Goal: Task Accomplishment & Management: Manage account settings

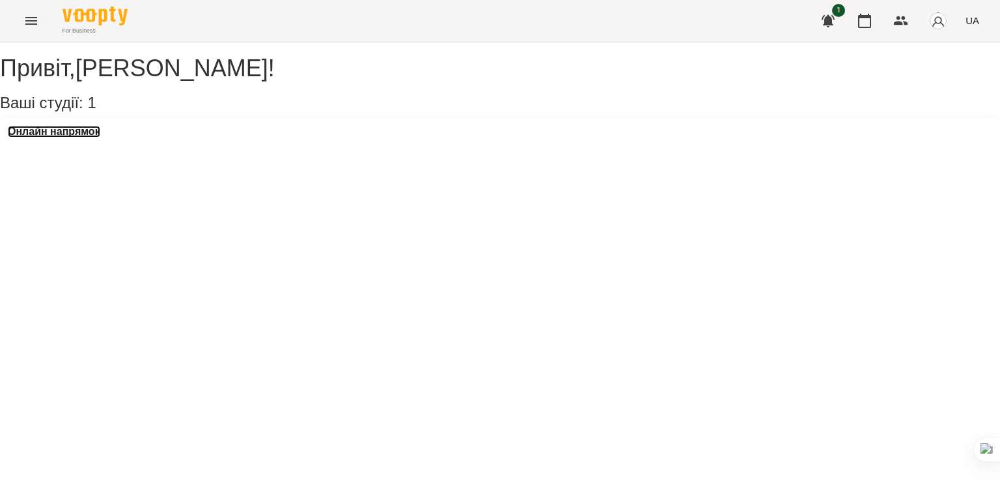
click at [96, 137] on h3 "Онлайн напрямок" at bounding box center [54, 132] width 92 height 12
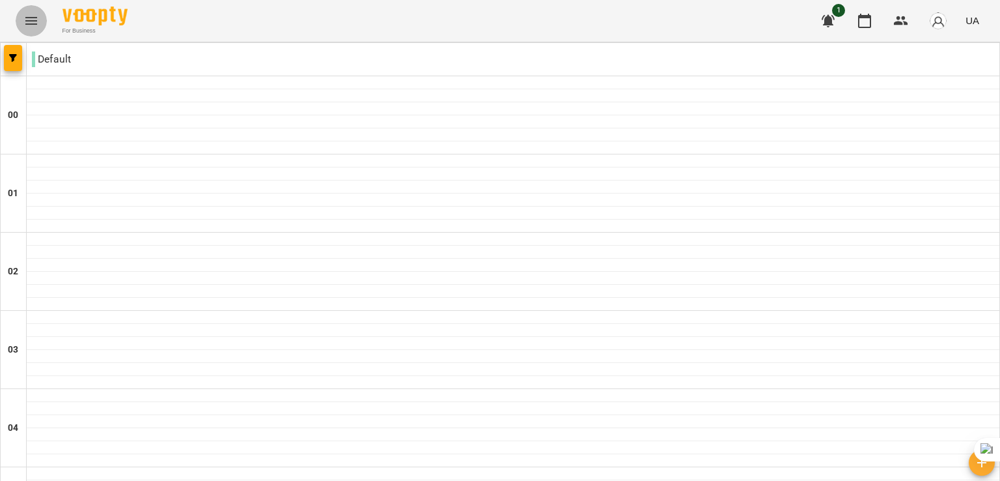
click at [26, 19] on icon "Menu" at bounding box center [31, 21] width 16 height 16
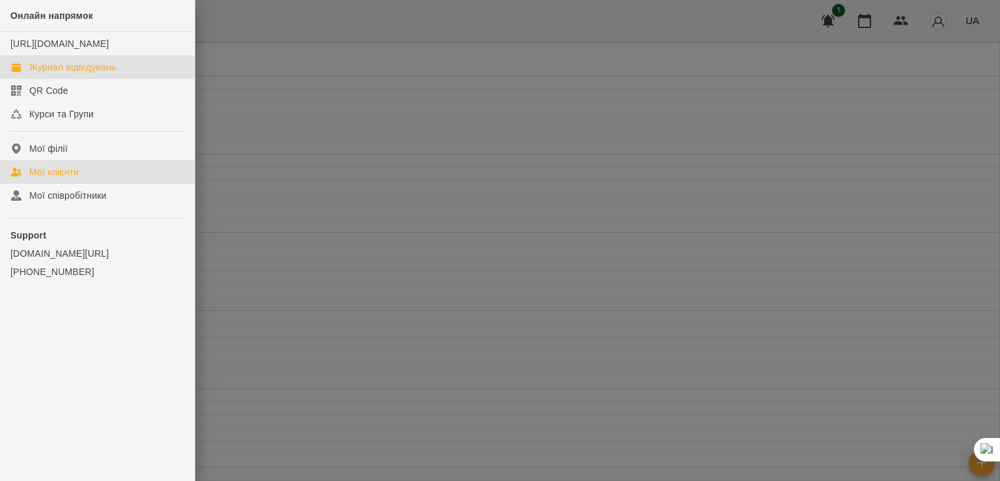
click at [78, 178] on div "Мої клієнти" at bounding box center [53, 171] width 49 height 13
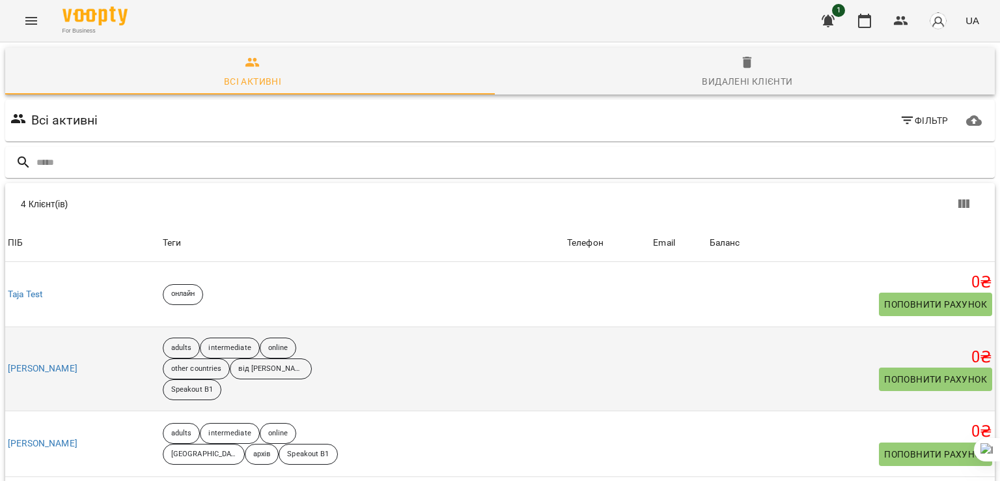
scroll to position [89, 0]
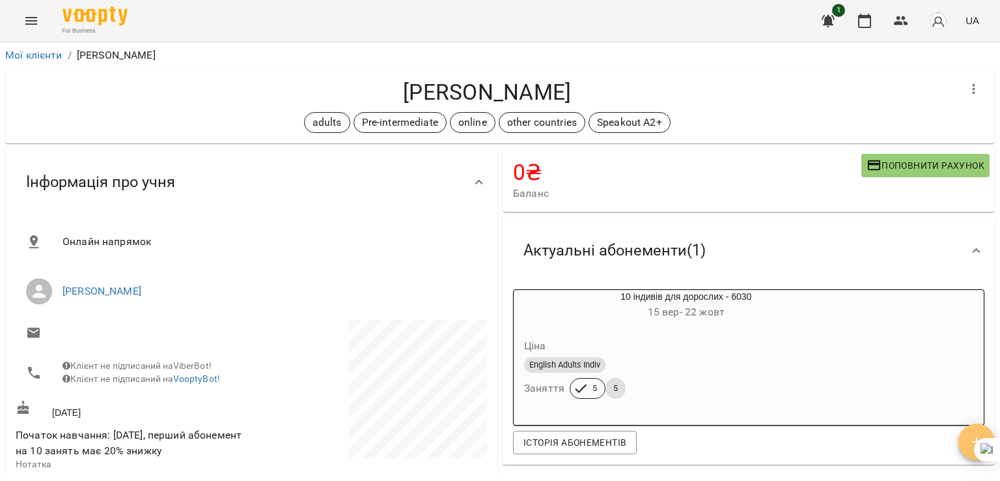
click at [964, 440] on span "button" at bounding box center [977, 442] width 36 height 16
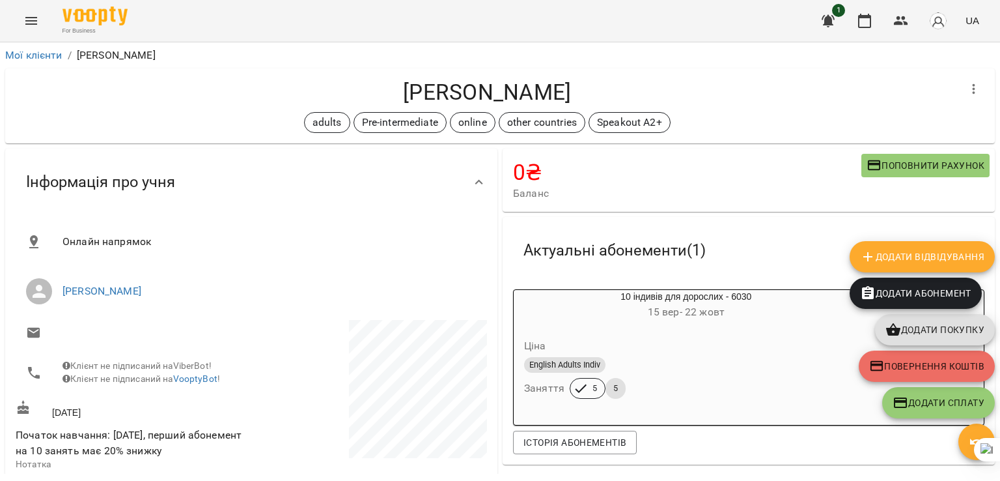
click at [900, 253] on span "Додати Відвідування" at bounding box center [922, 257] width 124 height 16
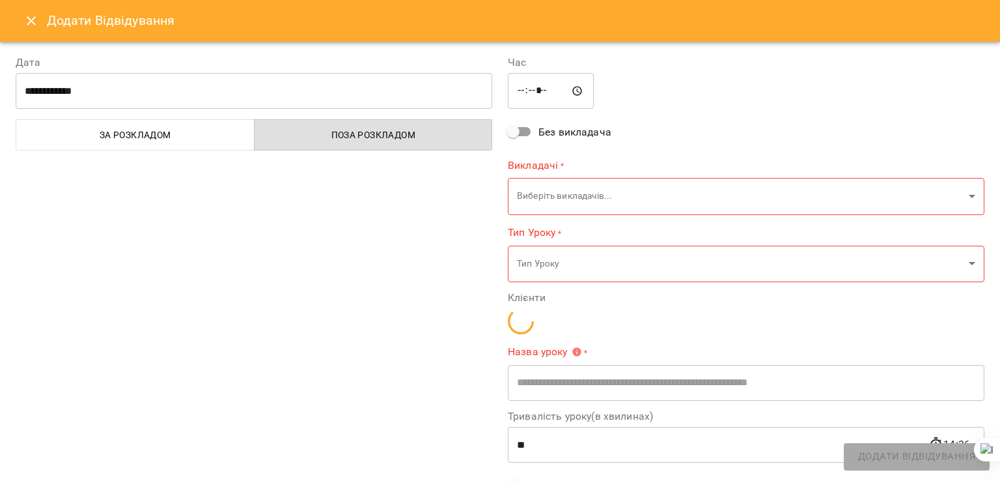
type input "**********"
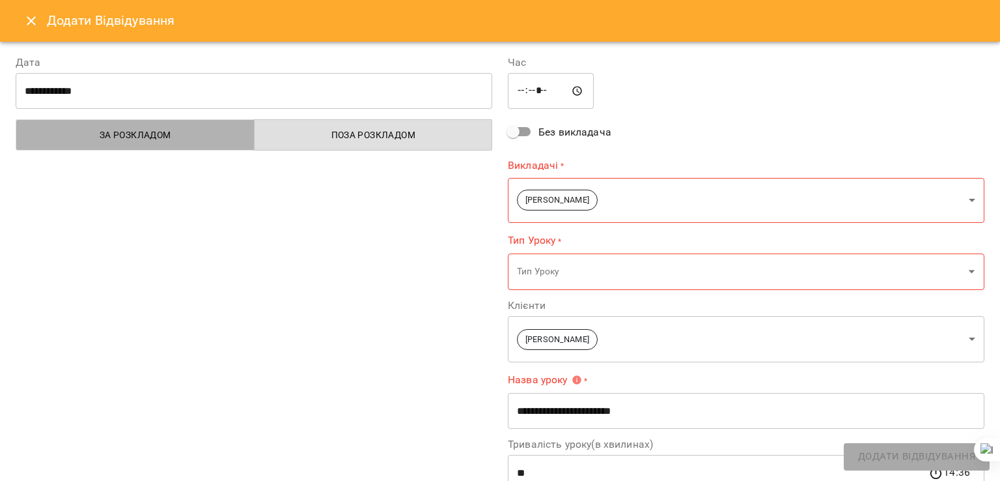
click at [206, 136] on span "За розкладом" at bounding box center [135, 135] width 223 height 16
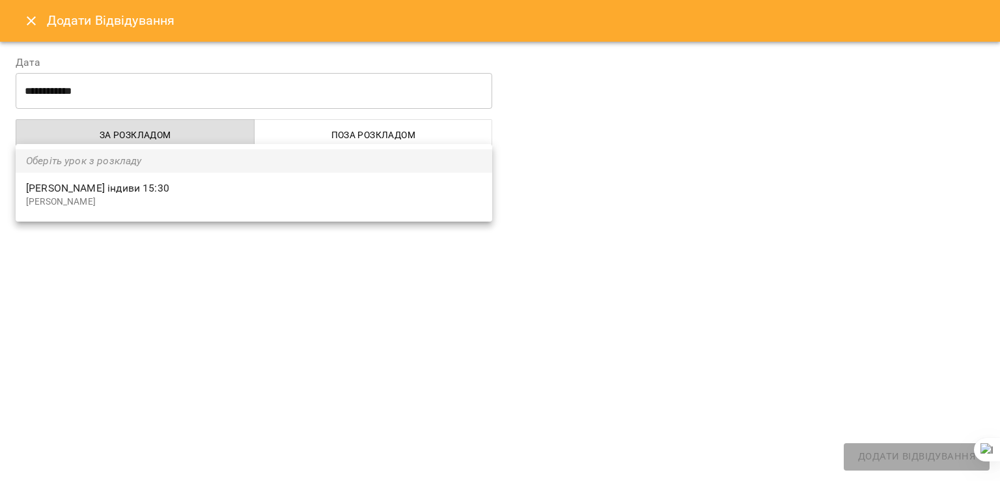
click at [206, 204] on body "For Business 1 UA Мої клієнти / [PERSON_NAME] [PERSON_NAME] adults Pre-intermed…" at bounding box center [500, 261] width 1000 height 523
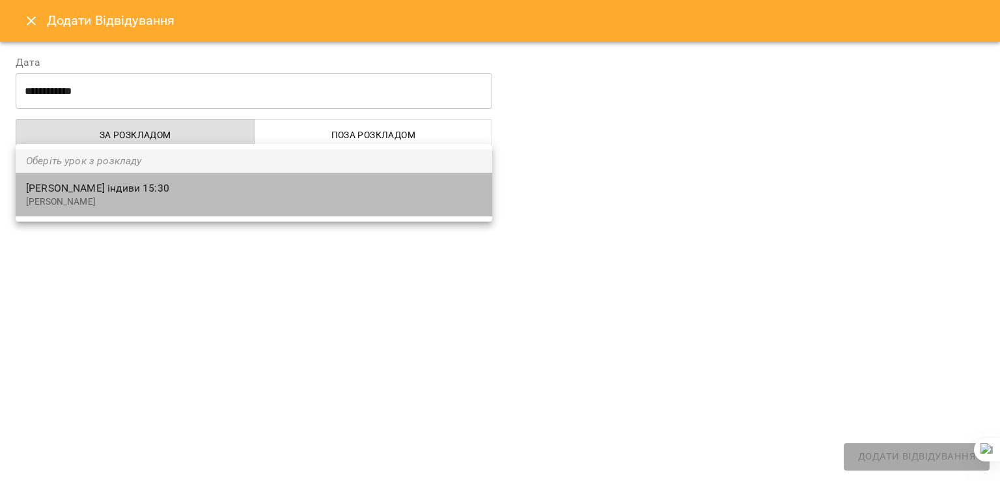
click at [206, 204] on p "[PERSON_NAME]" at bounding box center [254, 201] width 456 height 13
type input "**********"
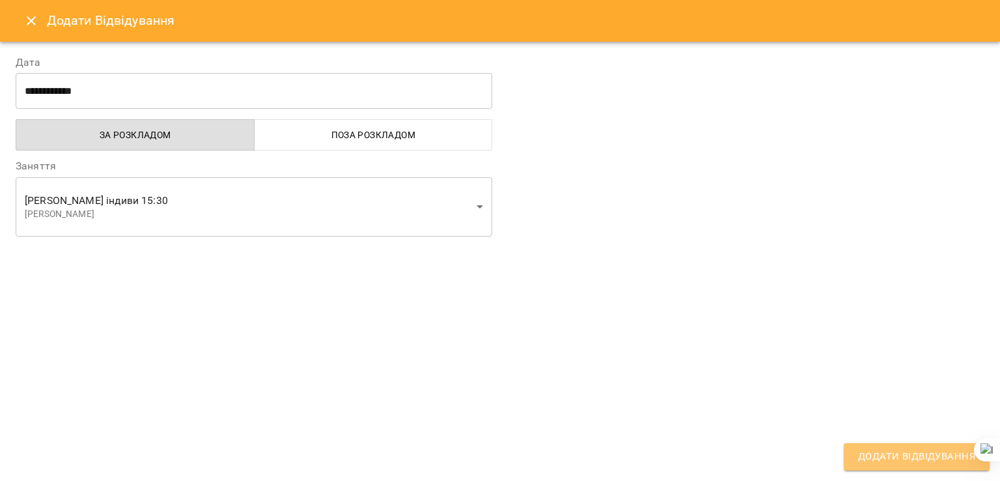
click at [882, 443] on button "Додати Відвідування" at bounding box center [917, 456] width 146 height 27
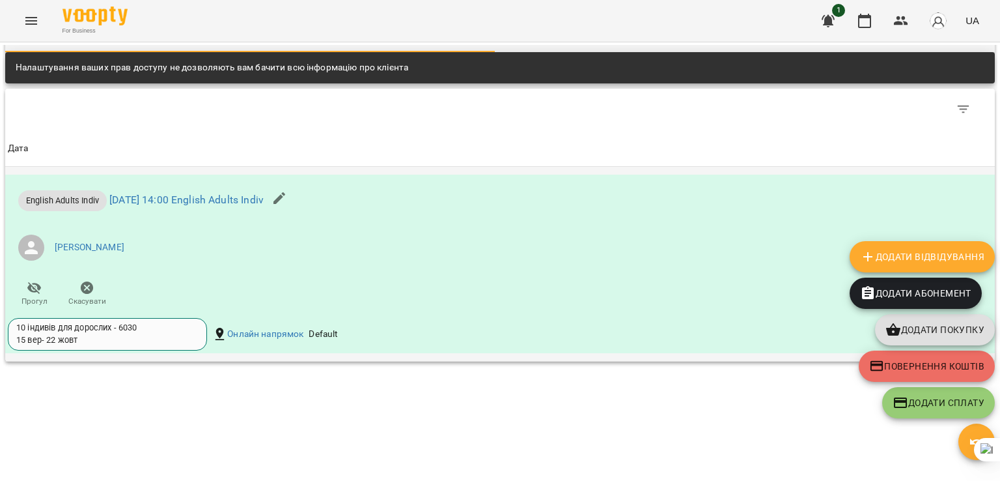
scroll to position [1032, 0]
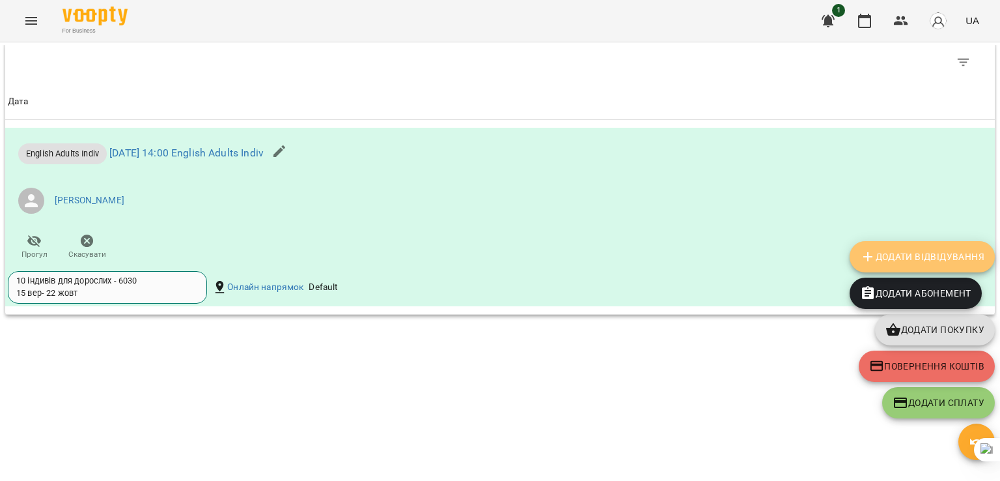
click at [864, 257] on icon "button" at bounding box center [868, 257] width 16 height 16
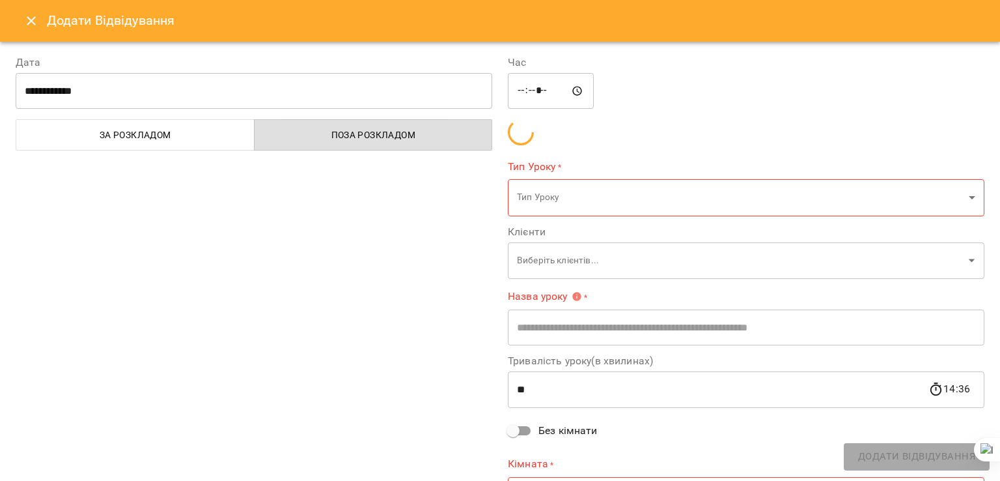
type input "**********"
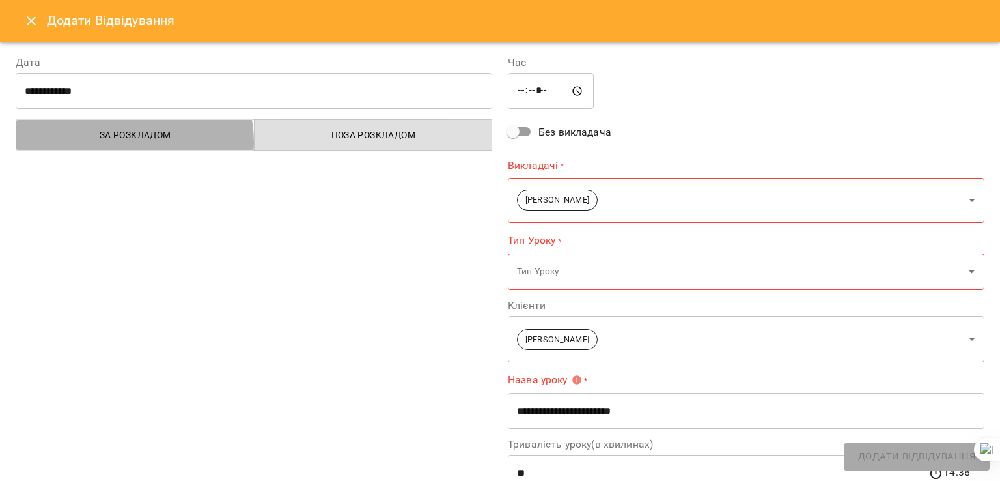
click at [133, 141] on span "За розкладом" at bounding box center [135, 135] width 223 height 16
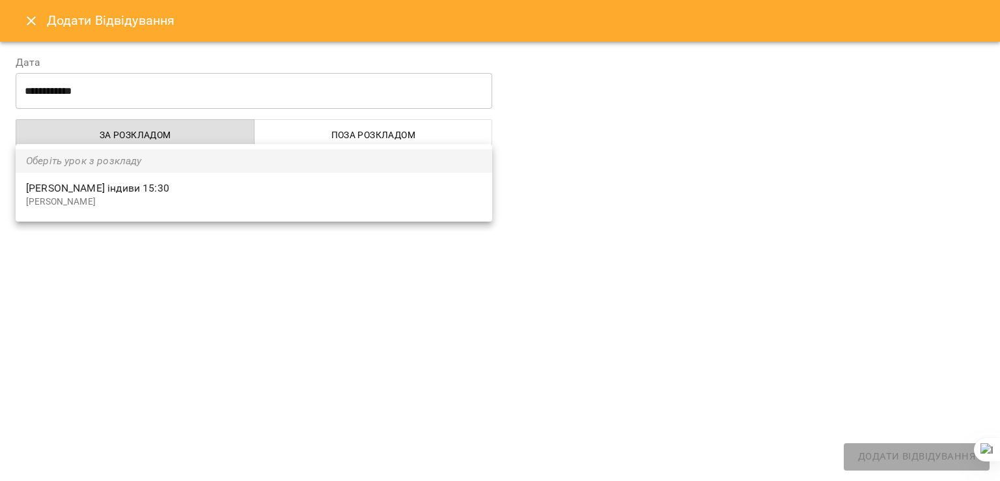
click at [188, 192] on body "For Business 1 UA Мої клієнти / [PERSON_NAME] [PERSON_NAME] adults Pre-intermed…" at bounding box center [500, 261] width 1000 height 523
click at [191, 199] on p "[PERSON_NAME]" at bounding box center [254, 201] width 456 height 13
type input "**********"
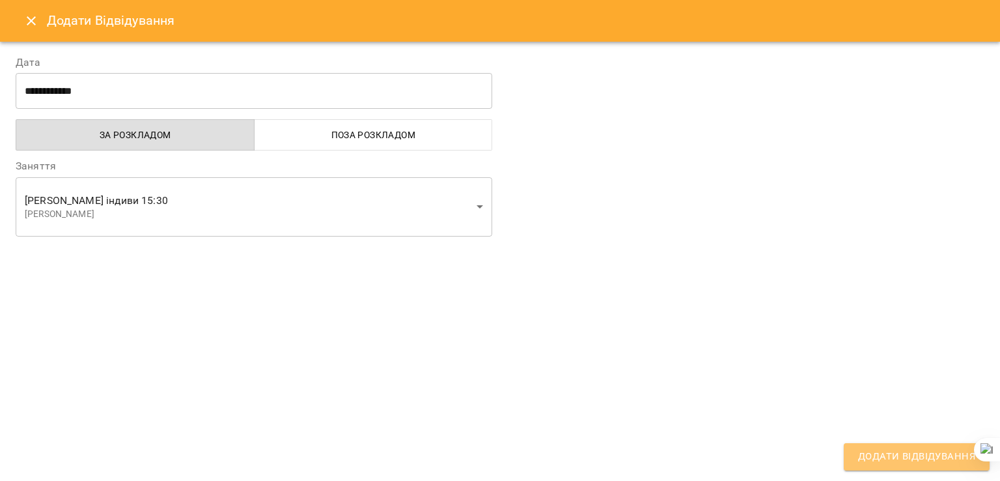
click at [873, 467] on button "Додати Відвідування" at bounding box center [917, 456] width 146 height 27
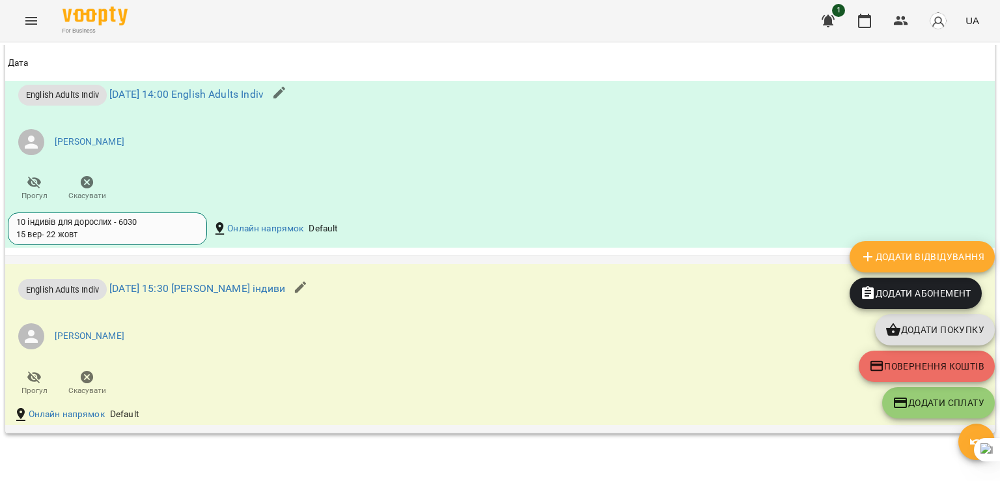
scroll to position [1083, 0]
click at [307, 291] on icon "button" at bounding box center [301, 285] width 12 height 12
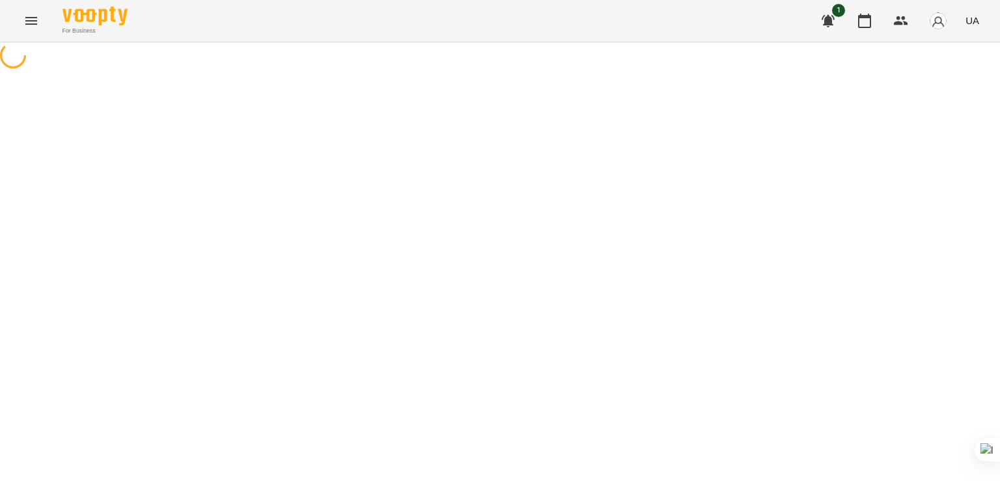
select select "**********"
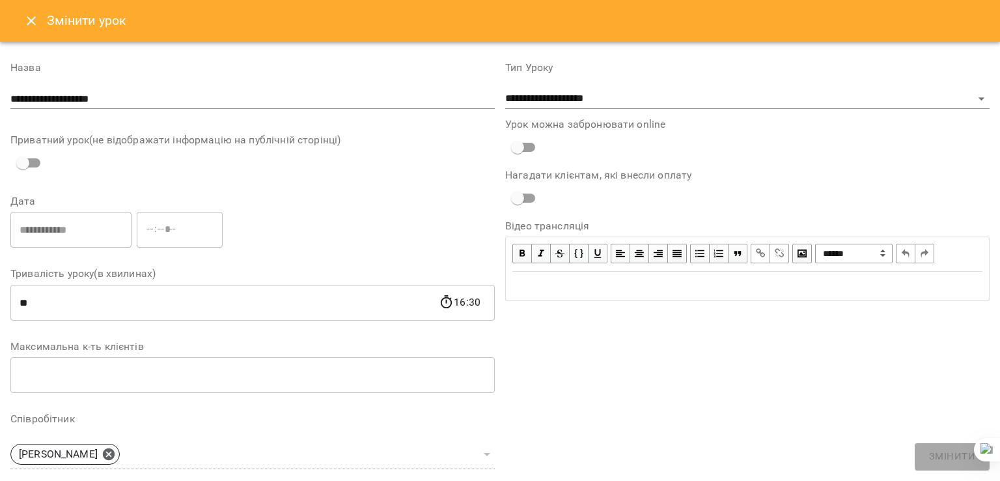
click at [31, 27] on icon "Close" at bounding box center [31, 21] width 16 height 16
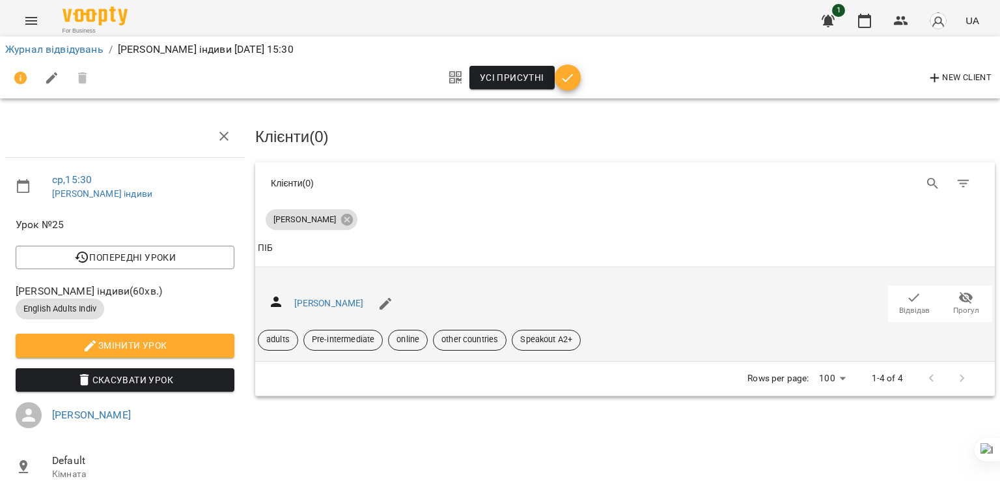
click at [904, 305] on span "Відвідав" at bounding box center [914, 310] width 31 height 11
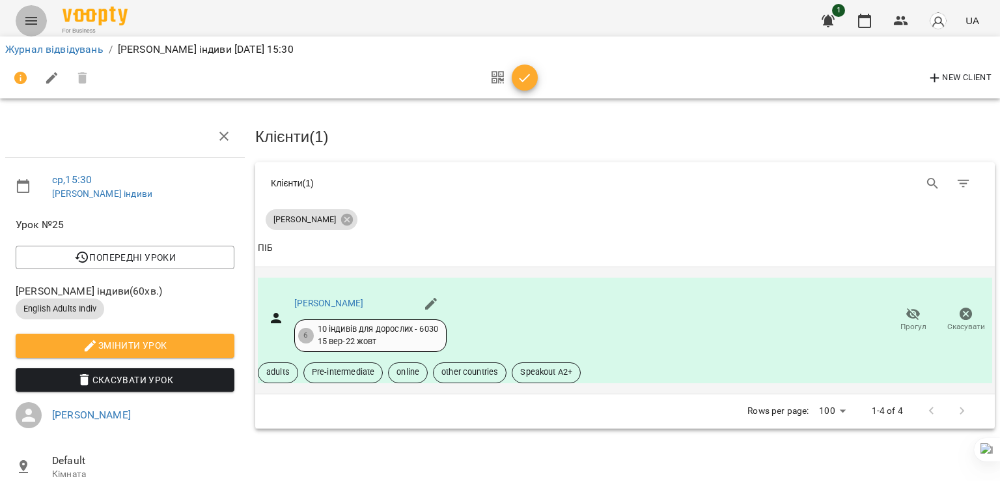
click at [36, 24] on icon "Menu" at bounding box center [31, 21] width 16 height 16
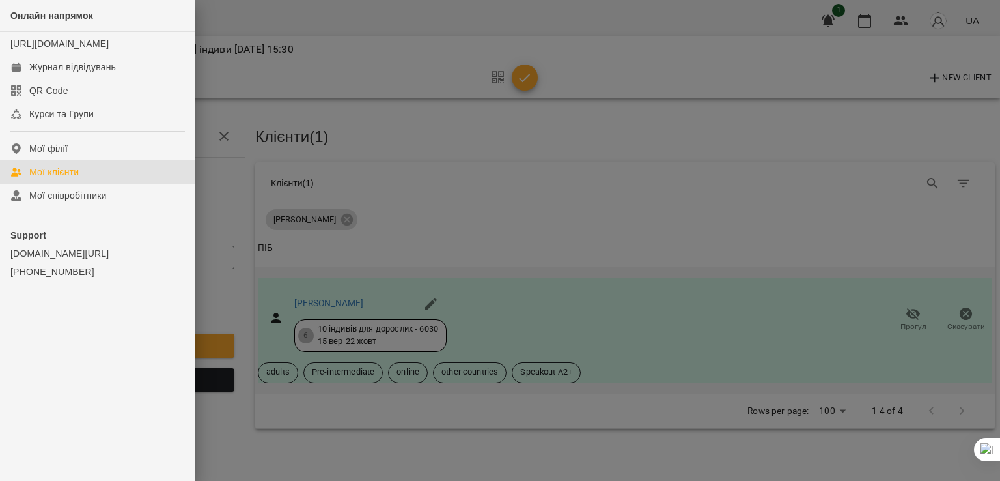
click at [62, 178] on div "Мої клієнти" at bounding box center [53, 171] width 49 height 13
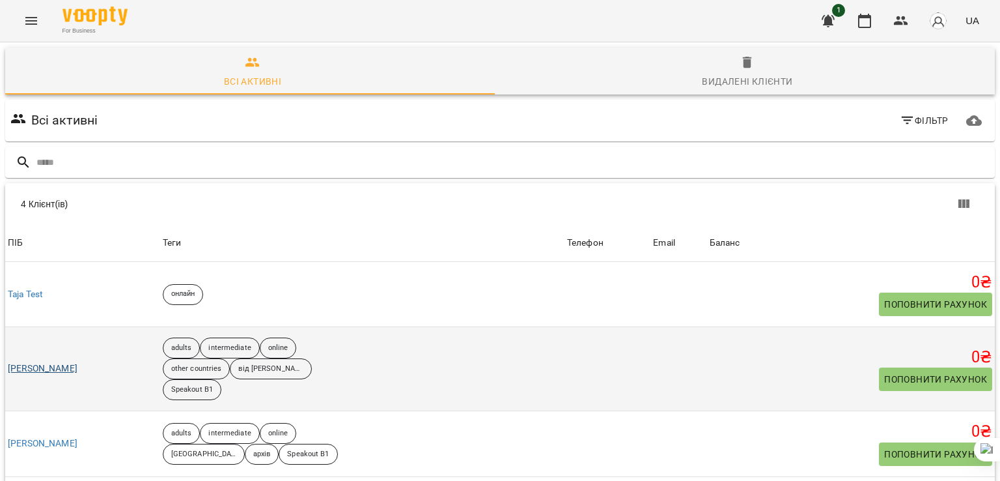
scroll to position [89, 0]
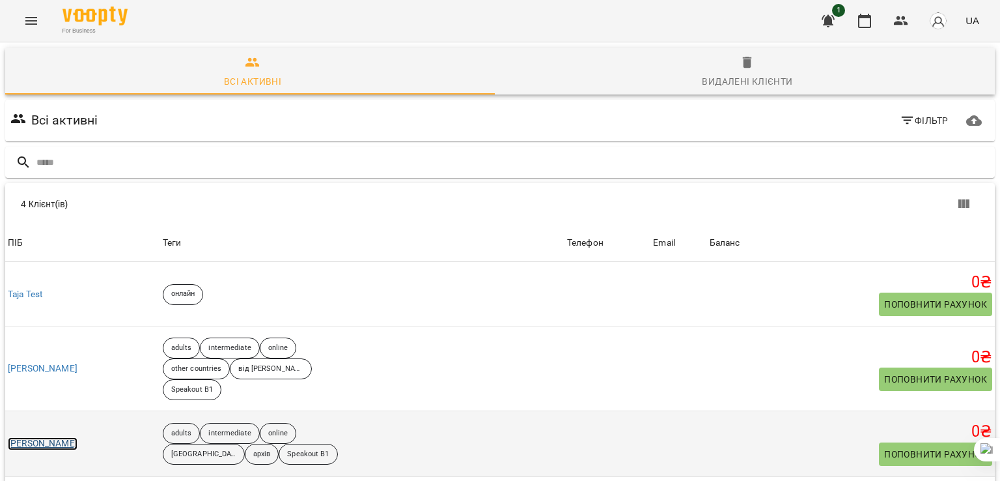
click at [70, 437] on link "[PERSON_NAME]" at bounding box center [43, 443] width 70 height 13
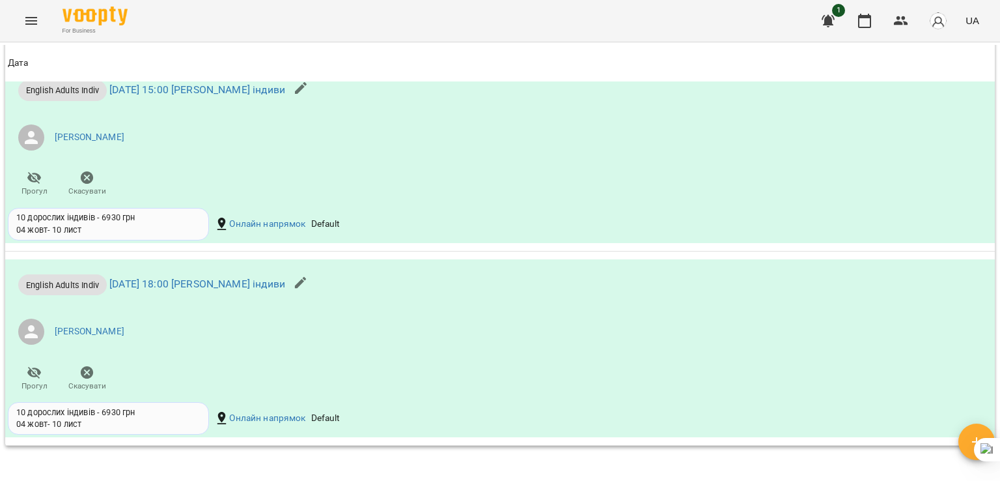
scroll to position [1253, 0]
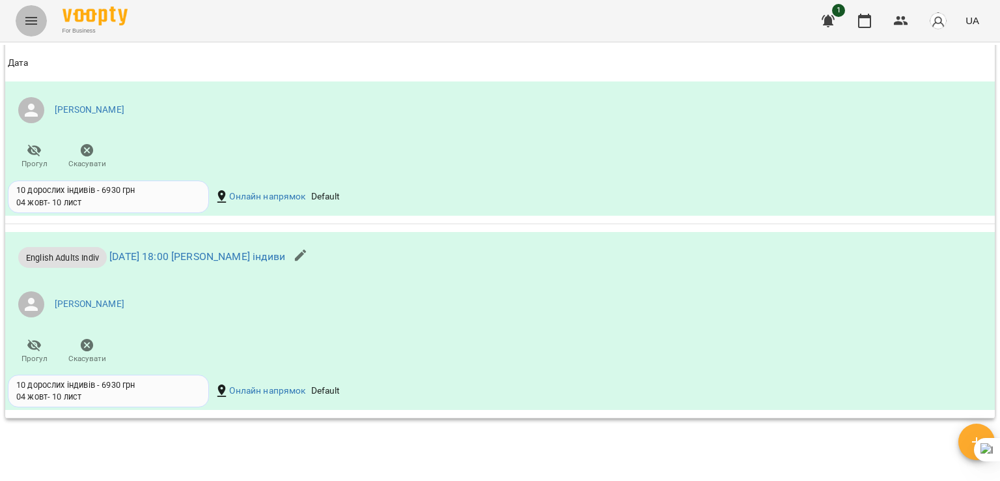
click at [36, 21] on icon "Menu" at bounding box center [31, 21] width 16 height 16
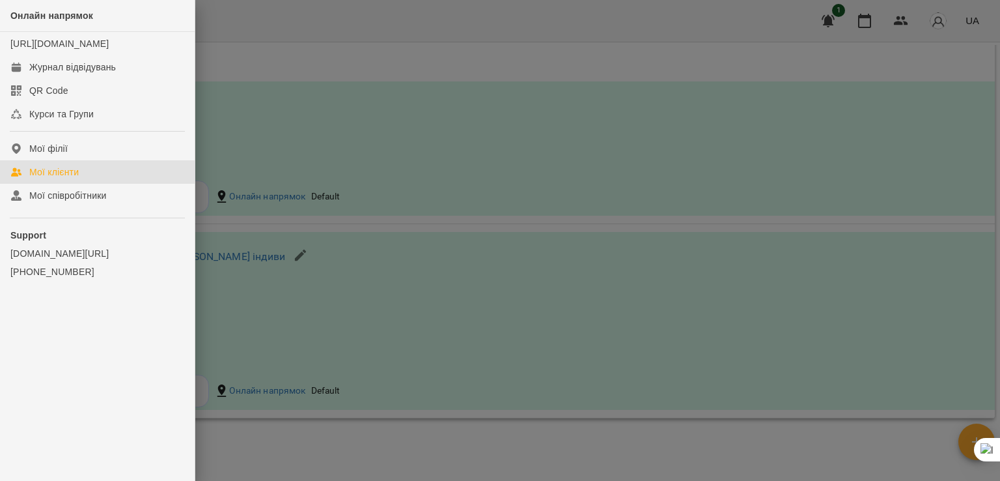
click at [68, 178] on div "Мої клієнти" at bounding box center [53, 171] width 49 height 13
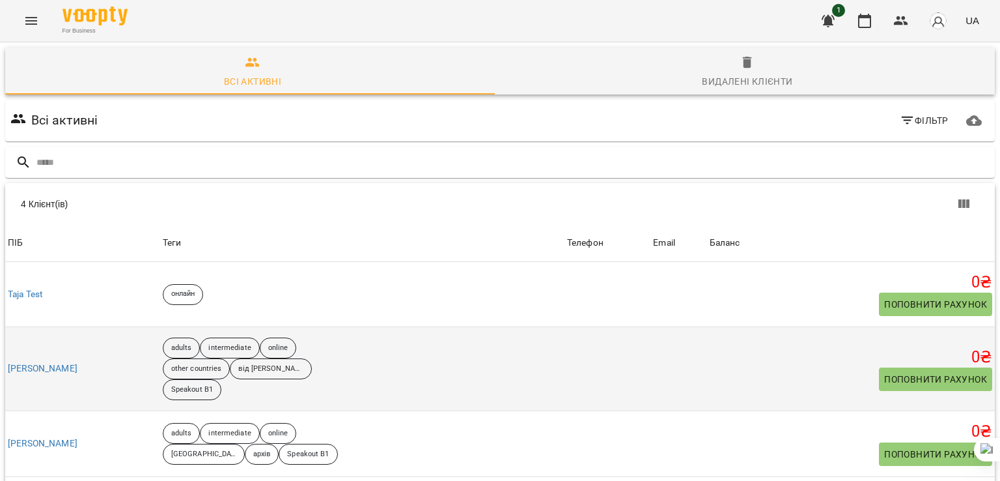
scroll to position [89, 0]
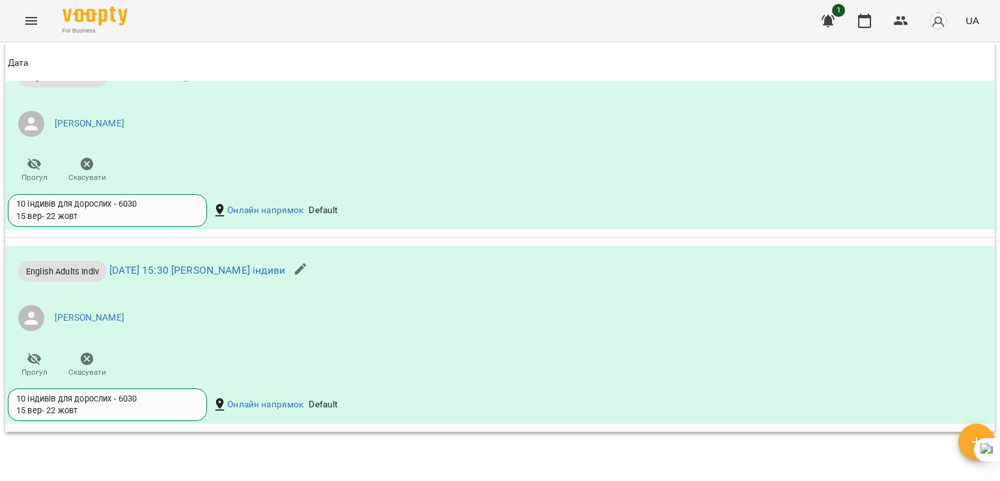
scroll to position [1112, 0]
